Goal: Task Accomplishment & Management: Manage account settings

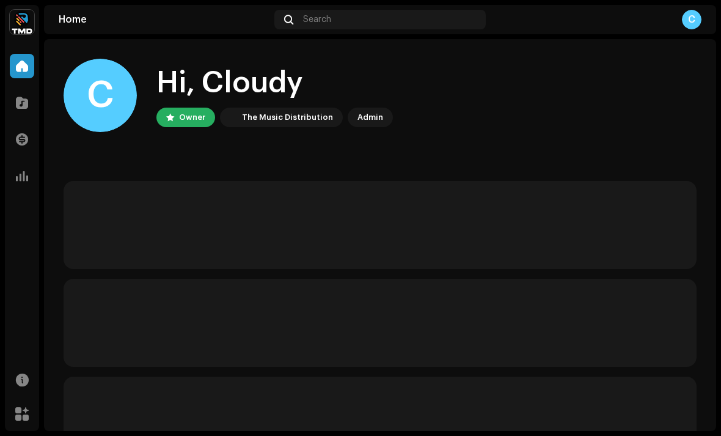
click at [18, 102] on span at bounding box center [22, 103] width 12 height 10
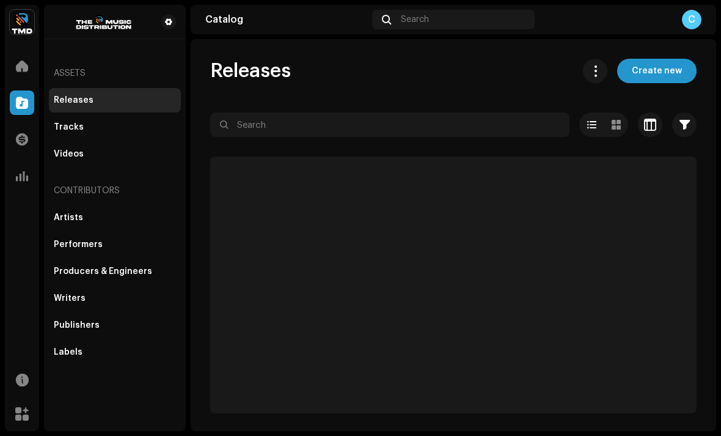
click at [20, 100] on span at bounding box center [22, 103] width 12 height 10
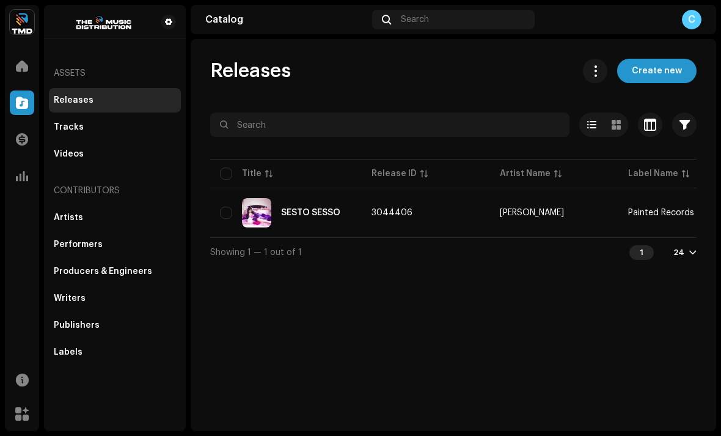
click at [309, 209] on div "SESTO SESSO" at bounding box center [310, 212] width 59 height 9
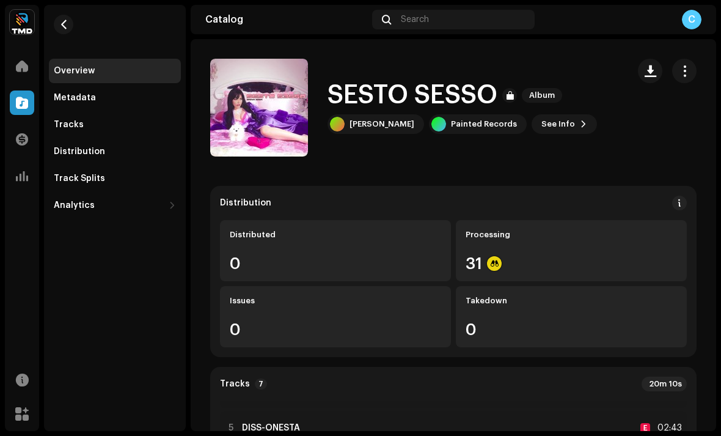
scroll to position [137, 0]
